Goal: Information Seeking & Learning: Learn about a topic

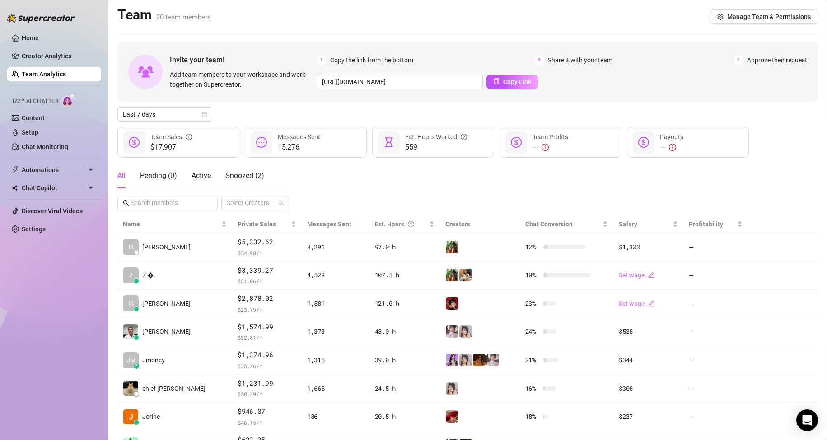
drag, startPoint x: 14, startPoint y: 365, endPoint x: 5, endPoint y: 362, distance: 9.3
click at [14, 365] on div "Home Creator Analytics Team Analytics Izzy AI Chatter Content Setup Chat Monito…" at bounding box center [54, 216] width 94 height 432
click at [57, 78] on link "Team Analytics" at bounding box center [44, 73] width 44 height 7
click at [38, 34] on link "Home" at bounding box center [30, 37] width 17 height 7
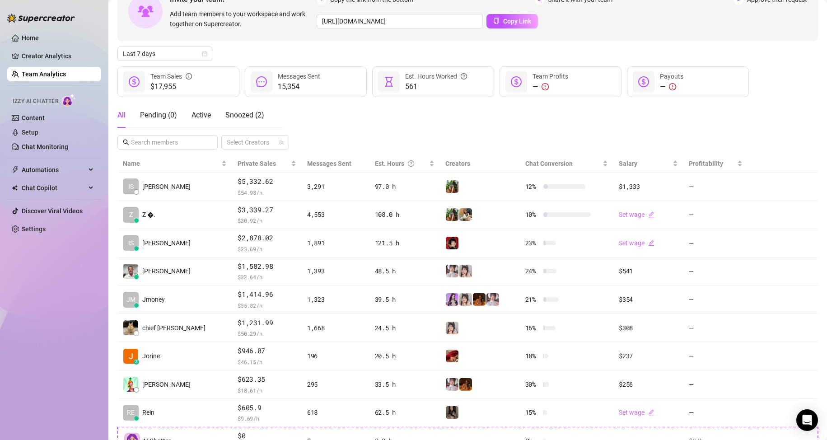
scroll to position [38, 0]
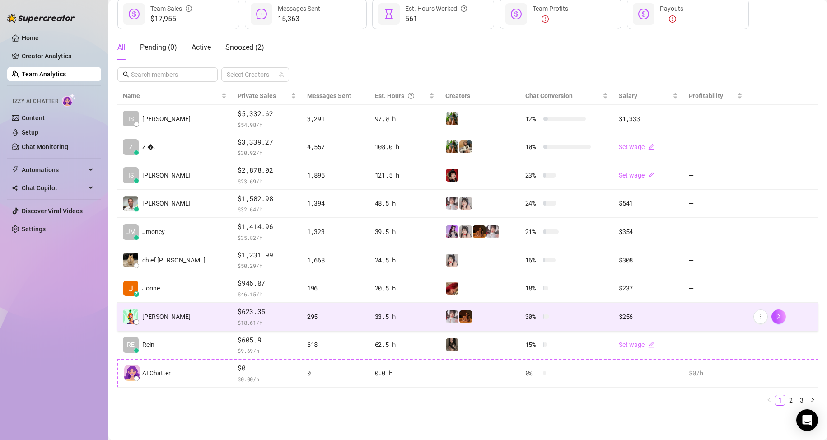
scroll to position [128, 0]
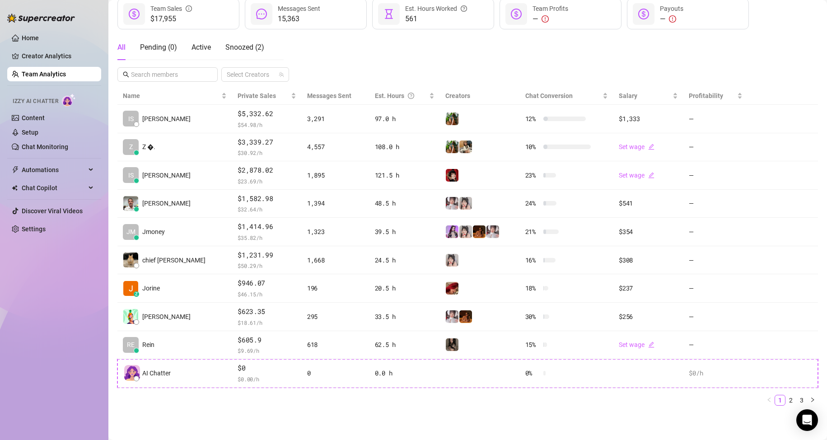
click at [83, 326] on div "Home Creator Analytics Team Analytics Izzy AI Chatter Content Setup Chat Monito…" at bounding box center [54, 216] width 94 height 432
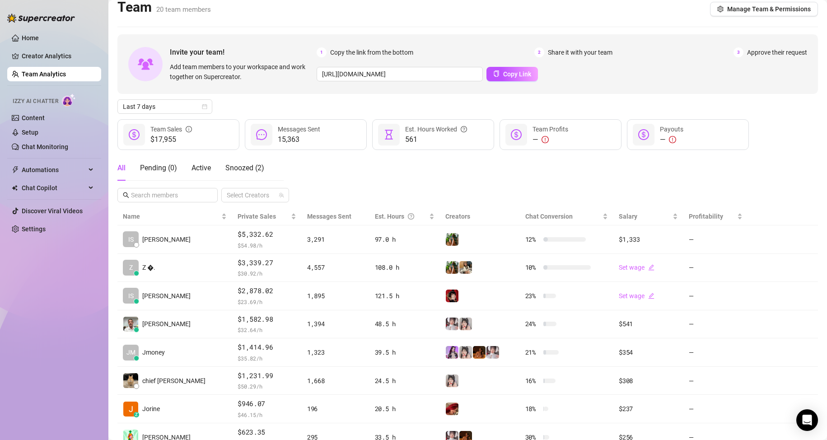
scroll to position [0, 0]
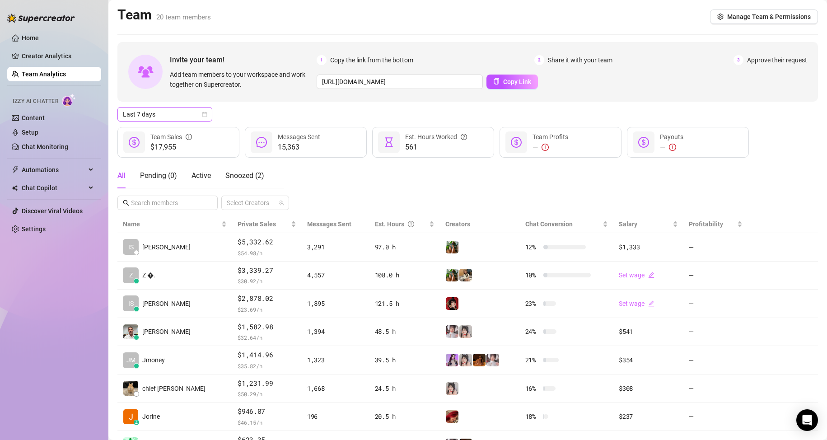
click at [178, 114] on span "Last 7 days" at bounding box center [165, 115] width 84 height 14
click at [194, 194] on div "Custom date" at bounding box center [165, 190] width 80 height 10
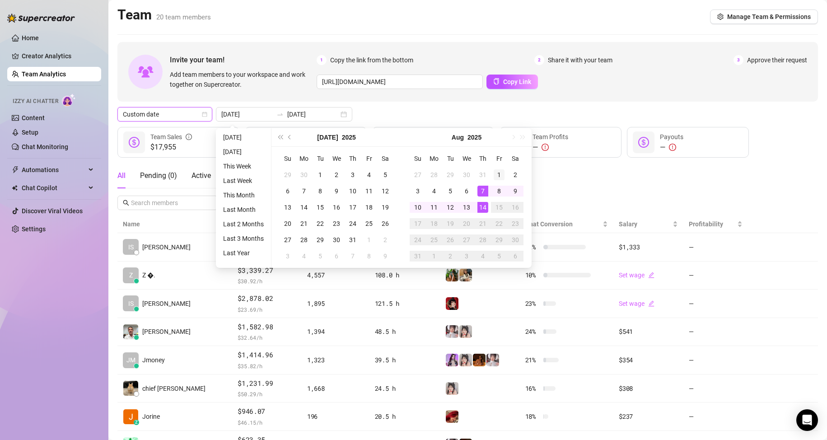
type input "2025-08-01"
click at [504, 177] on div "1" at bounding box center [499, 174] width 11 height 11
type input "2025-08-14"
click at [486, 210] on div "14" at bounding box center [483, 207] width 11 height 11
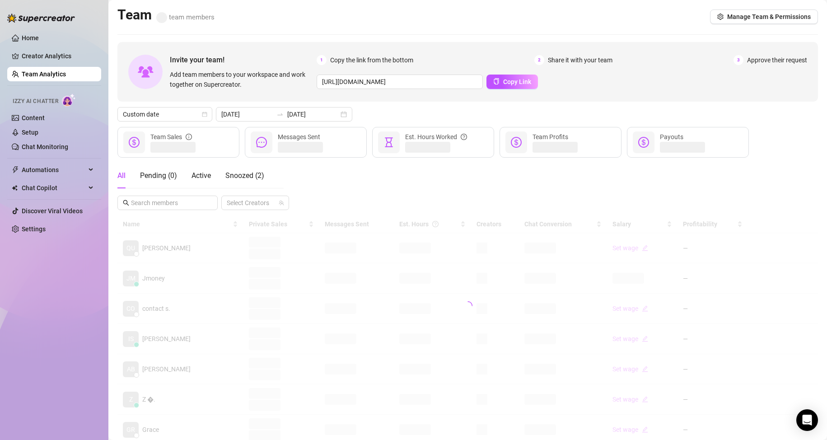
click at [557, 198] on div "All Pending ( 0 ) Active Snoozed ( 2 ) Select Creators" at bounding box center [467, 186] width 701 height 47
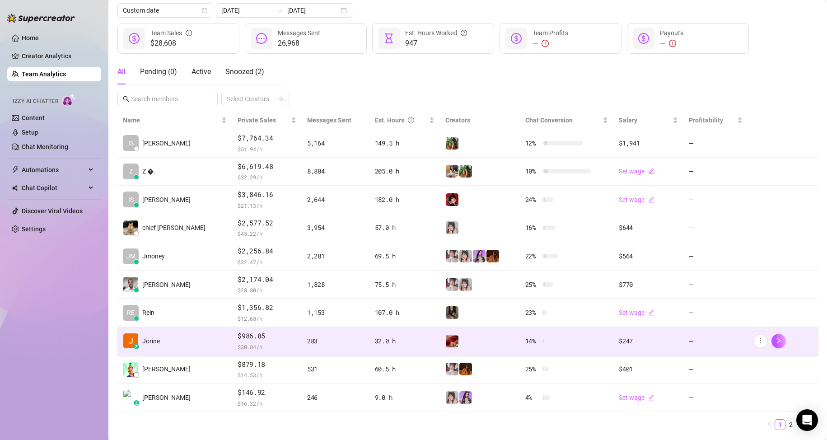
scroll to position [128, 0]
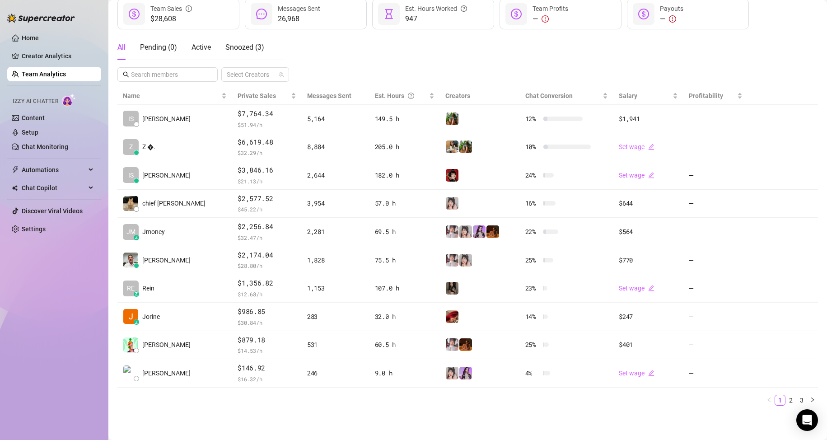
click at [49, 75] on link "Team Analytics" at bounding box center [44, 73] width 44 height 7
click at [53, 65] on ul "Home Creator Analytics Team Analytics Izzy AI Chatter Content Setup Chat Monito…" at bounding box center [54, 133] width 94 height 213
click at [51, 76] on link "Team Analytics" at bounding box center [44, 73] width 44 height 7
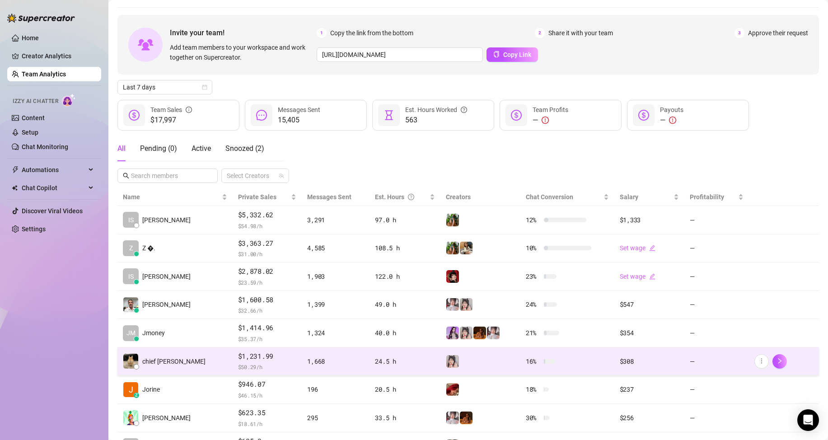
scroll to position [90, 0]
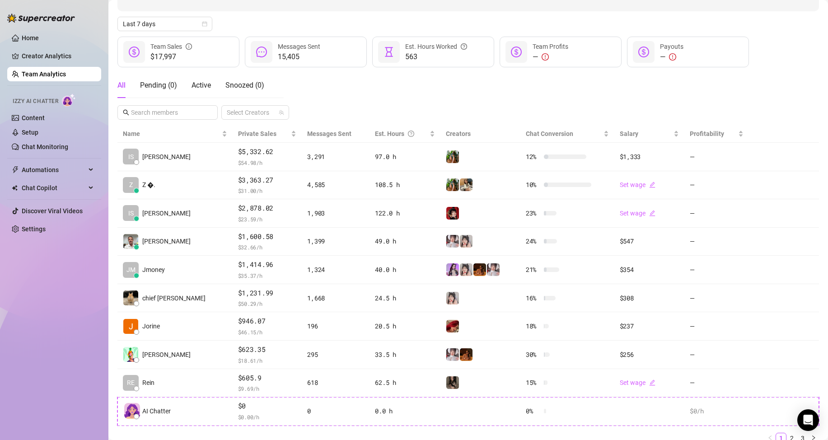
click at [78, 357] on div "Home Creator Analytics Team Analytics Izzy AI Chatter Content Setup Chat Monito…" at bounding box center [54, 216] width 94 height 432
click at [61, 78] on link "Team Analytics" at bounding box center [44, 73] width 44 height 7
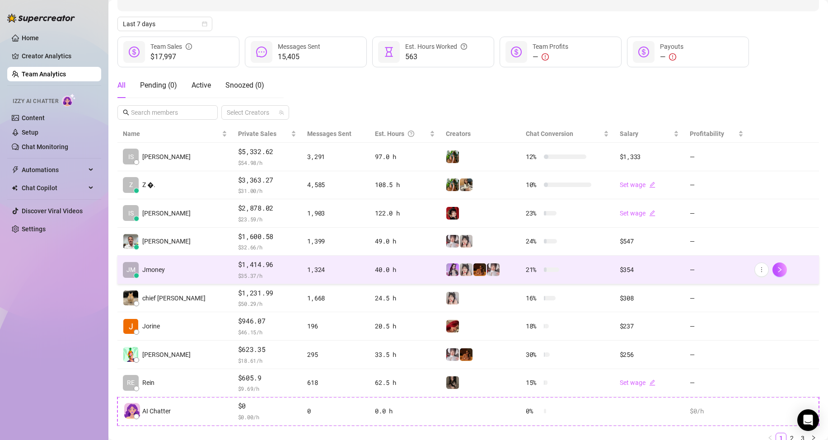
click at [160, 266] on span "Jmoney" at bounding box center [153, 270] width 23 height 10
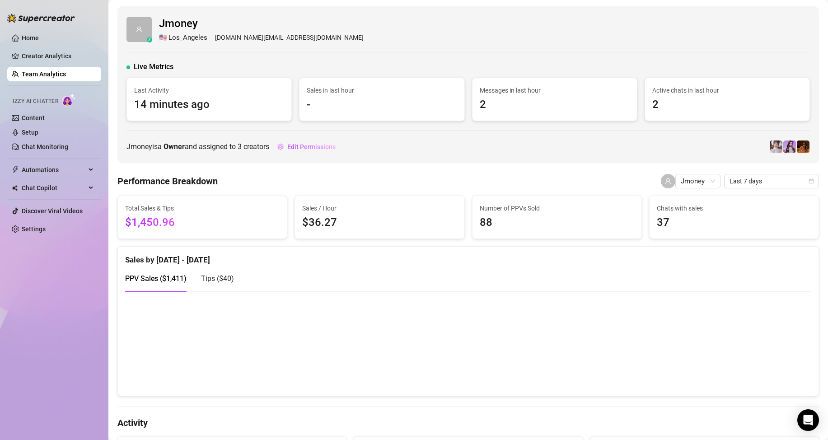
drag, startPoint x: 62, startPoint y: 342, endPoint x: 109, endPoint y: 182, distance: 166.4
click at [62, 340] on div "Home Creator Analytics Team Analytics Izzy AI Chatter Content Setup Chat Monito…" at bounding box center [54, 216] width 94 height 432
click at [754, 183] on span "Last 7 days" at bounding box center [772, 181] width 84 height 14
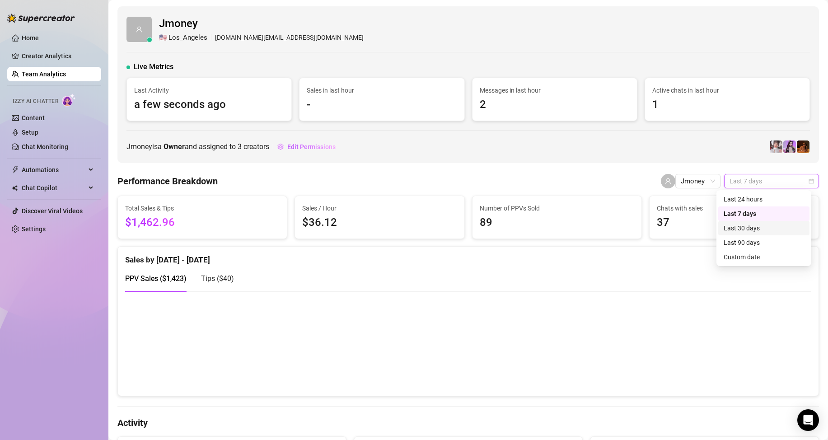
click at [751, 223] on div "Last 30 days" at bounding box center [764, 228] width 91 height 14
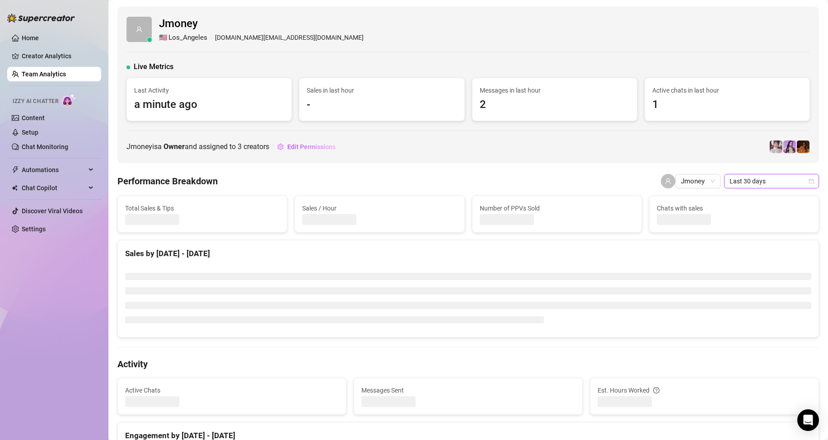
click at [750, 228] on div "Chats with sales" at bounding box center [734, 214] width 169 height 36
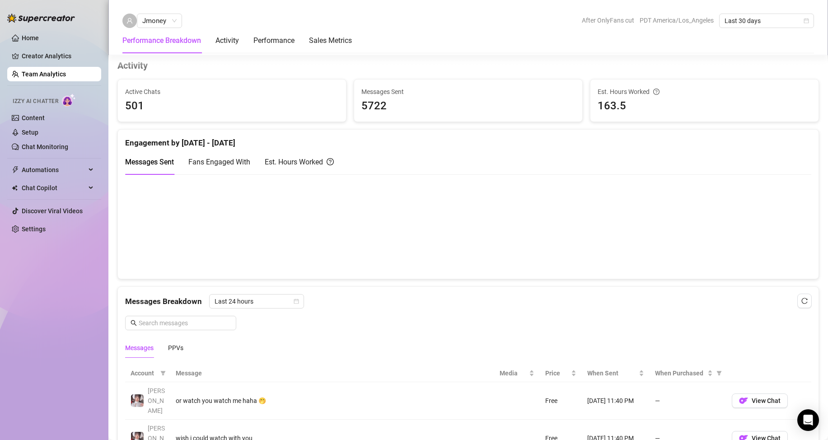
scroll to position [362, 0]
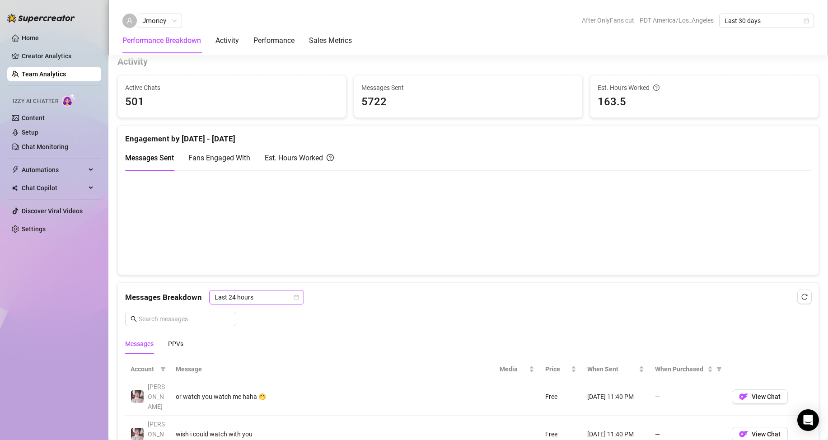
click at [276, 295] on span "Last 24 hours" at bounding box center [257, 298] width 84 height 14
click at [365, 283] on div "Active Chats 501 Messages Sent 5722 Est. Hours Worked 163.5 Engagement by [DATE…" at bounding box center [468, 431] width 709 height 712
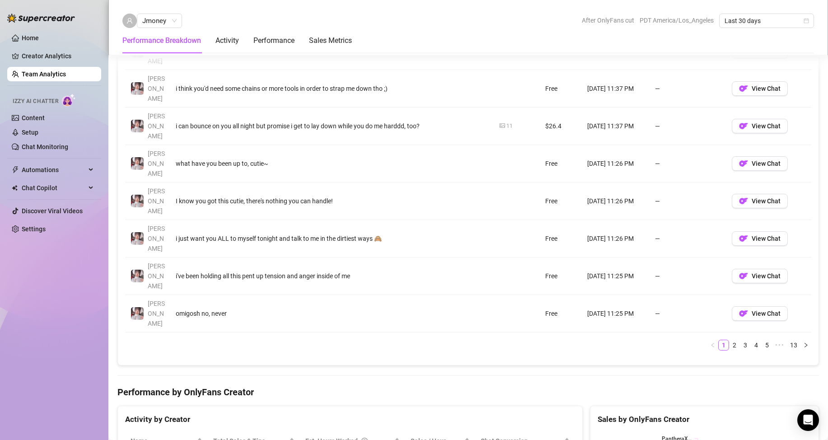
scroll to position [780, 0]
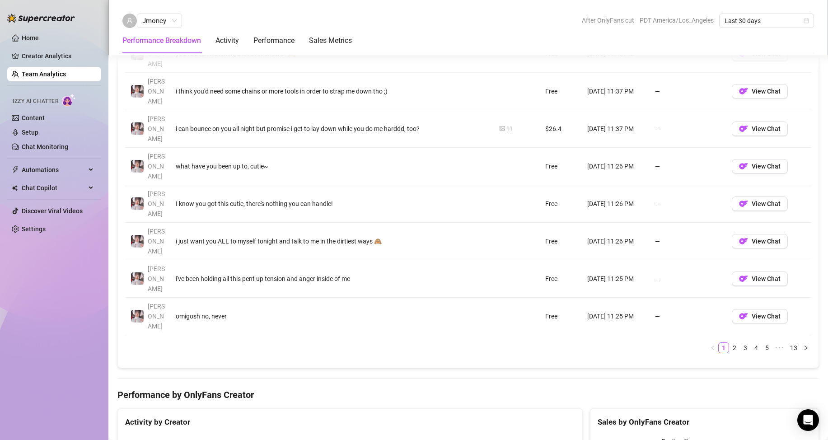
click at [495, 389] on h4 "Performance by OnlyFans Creator" at bounding box center [468, 395] width 702 height 13
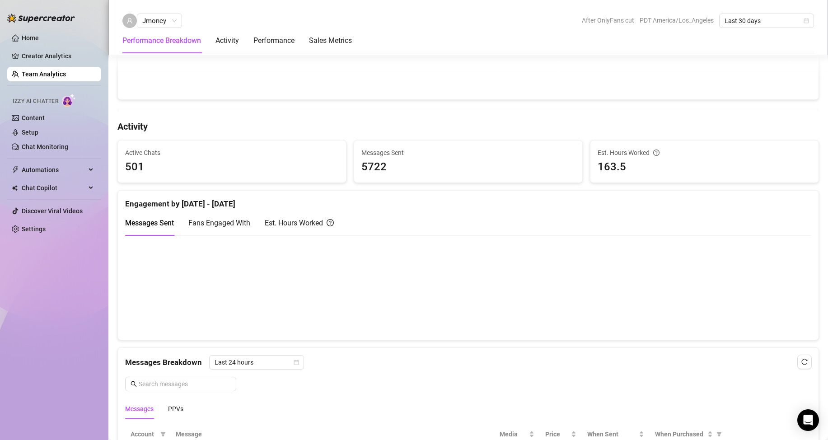
scroll to position [237, 0]
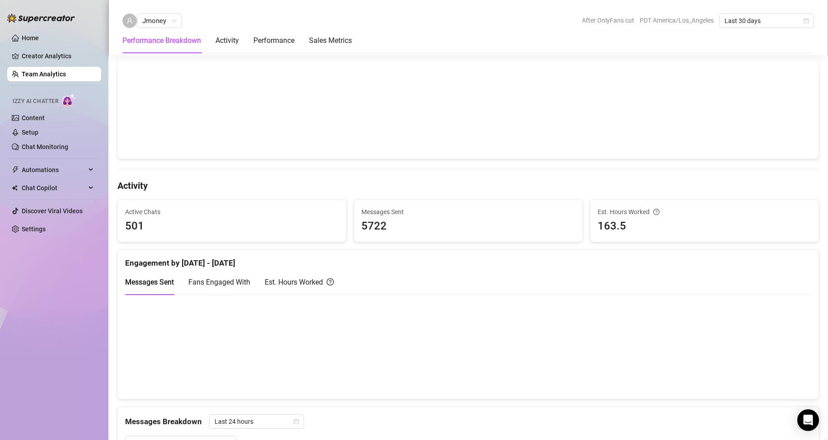
drag, startPoint x: 300, startPoint y: 272, endPoint x: 296, endPoint y: 286, distance: 14.9
click at [300, 272] on div "Est. Hours Worked" at bounding box center [299, 282] width 69 height 26
click at [682, 426] on div "Messages Breakdown Last 24 hours" at bounding box center [468, 421] width 686 height 14
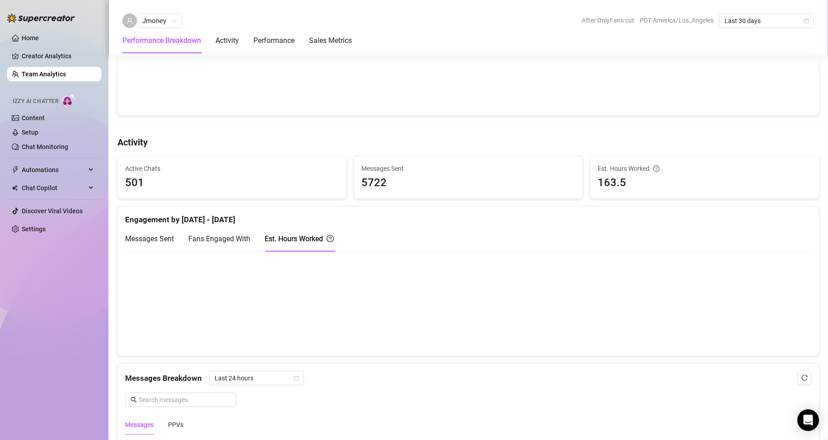
scroll to position [282, 0]
click at [509, 352] on div at bounding box center [468, 301] width 701 height 105
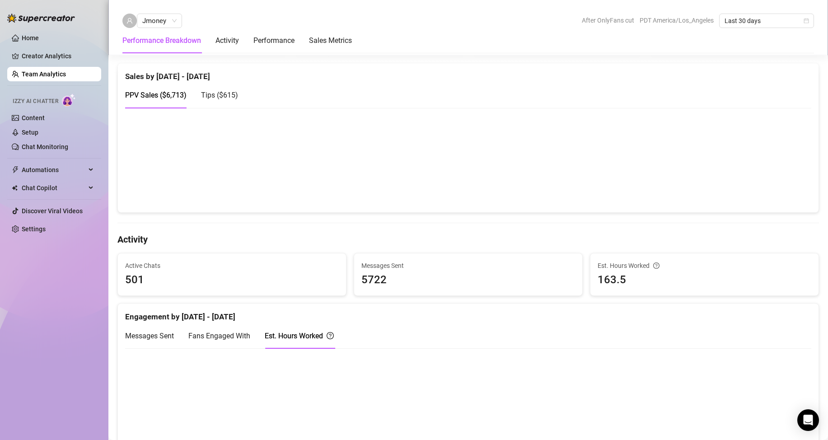
scroll to position [147, 0]
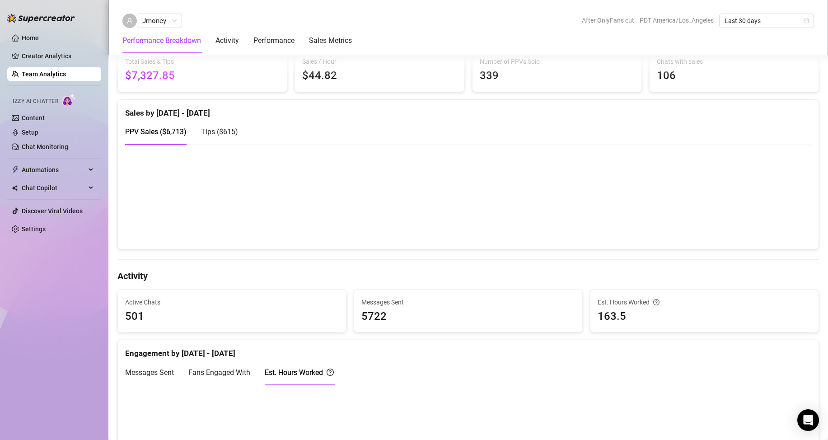
click at [572, 272] on h4 "Activity" at bounding box center [468, 276] width 702 height 13
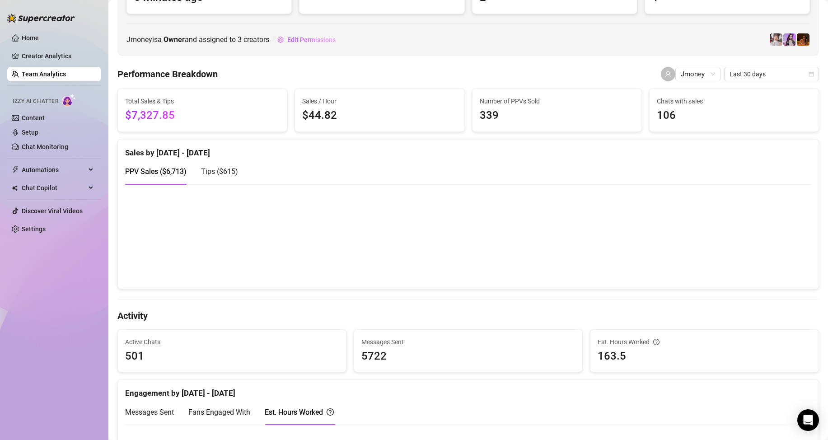
scroll to position [102, 0]
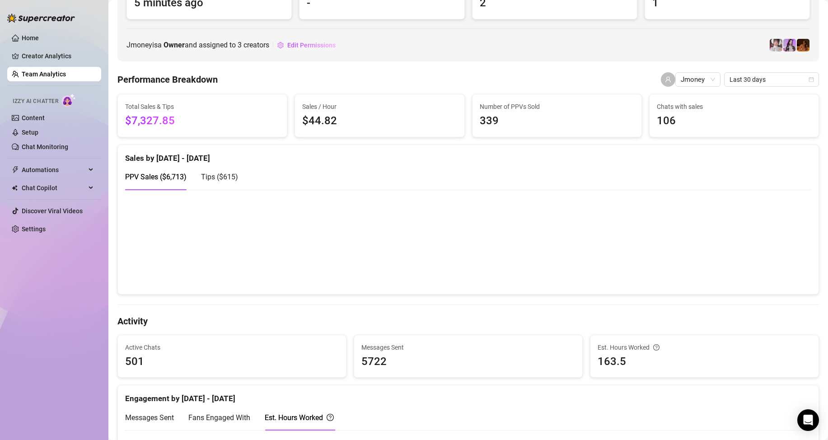
click at [66, 78] on link "Team Analytics" at bounding box center [44, 73] width 44 height 7
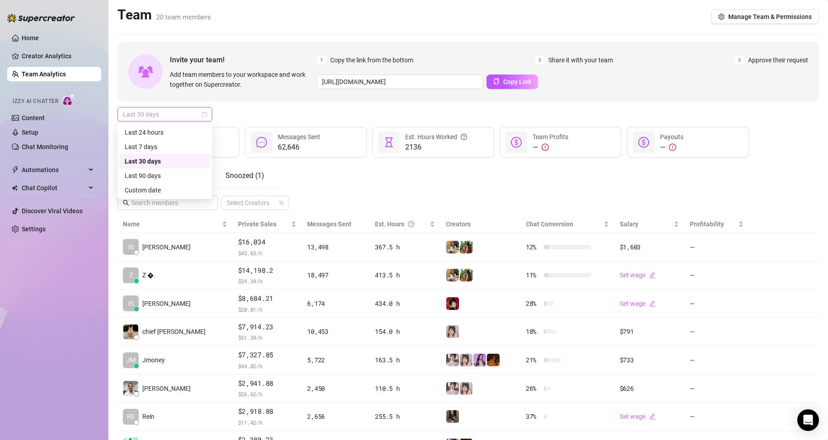
click at [199, 113] on span "Last 30 days" at bounding box center [165, 115] width 84 height 14
click at [172, 185] on div "Custom date" at bounding box center [165, 190] width 80 height 10
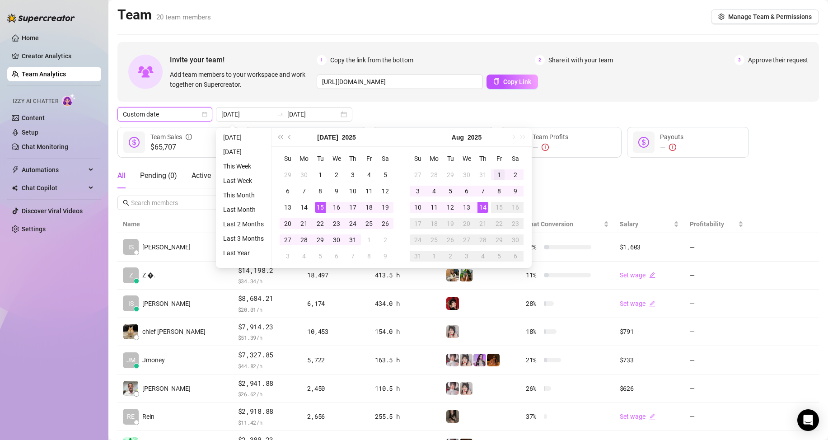
type input "[DATE]"
click at [491, 172] on td "1" at bounding box center [499, 175] width 16 height 16
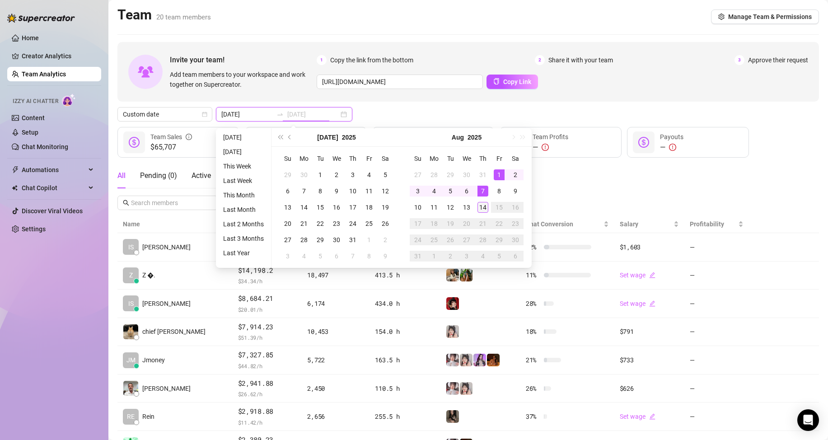
type input "[DATE]"
click at [479, 205] on div "14" at bounding box center [483, 207] width 11 height 11
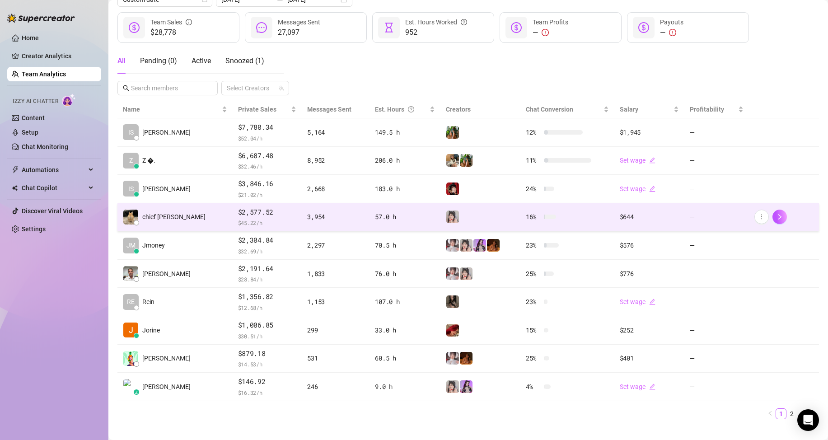
scroll to position [128, 0]
